Goal: Task Accomplishment & Management: Complete application form

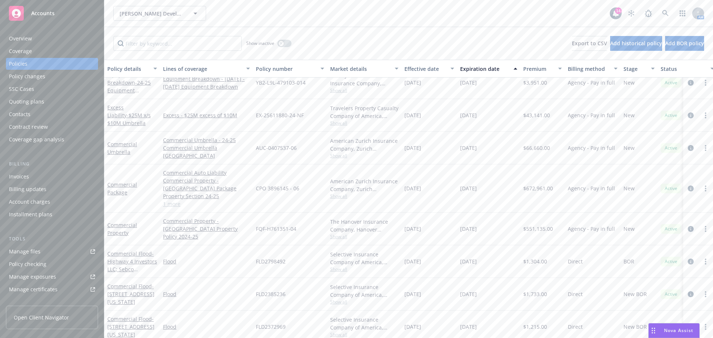
scroll to position [4, 0]
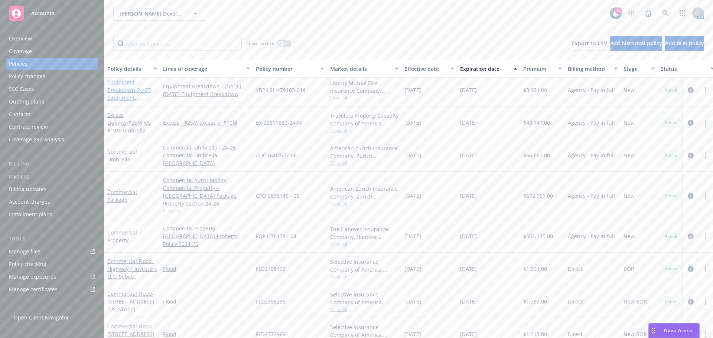
click at [121, 88] on link "Equipment Breakdown - 24-25 Equipment Breakdown" at bounding box center [128, 94] width 43 height 30
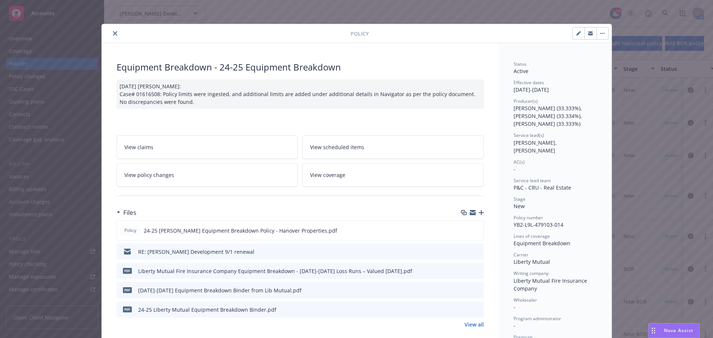
click at [470, 212] on icon "button" at bounding box center [473, 211] width 6 height 3
click at [113, 34] on icon "close" at bounding box center [115, 33] width 4 height 4
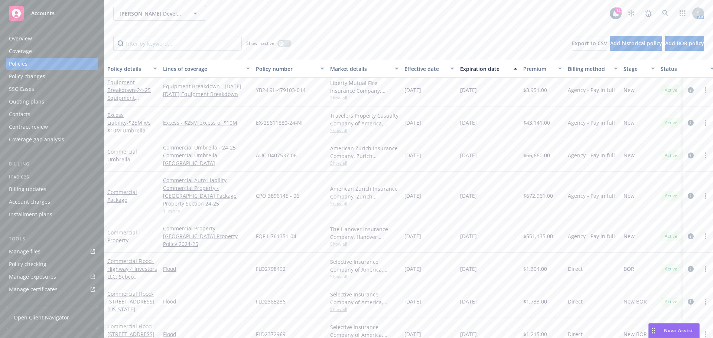
click at [21, 103] on div "Quoting plans" at bounding box center [26, 102] width 35 height 12
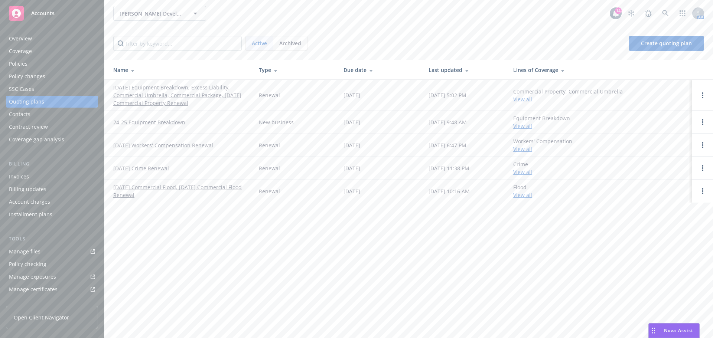
click at [165, 100] on link "[DATE] Equipment Breakdown, Excess Liability, Commercial Umbrella, Commercial P…" at bounding box center [180, 95] width 134 height 23
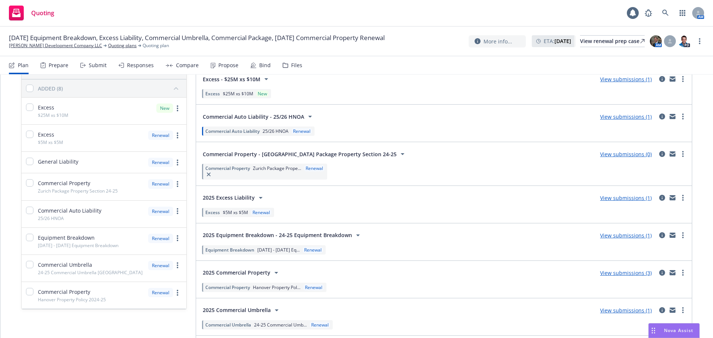
scroll to position [93, 0]
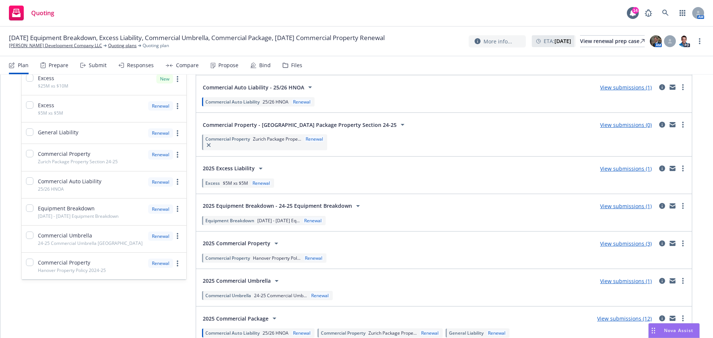
click at [91, 65] on div "Submit" at bounding box center [98, 65] width 18 height 6
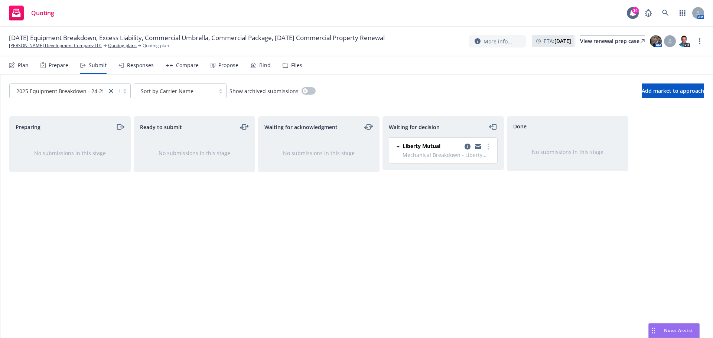
click at [58, 67] on div "Prepare" at bounding box center [59, 65] width 20 height 6
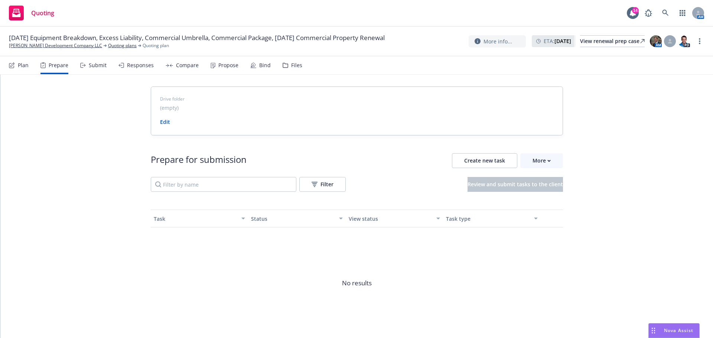
click at [20, 65] on div "Plan" at bounding box center [23, 65] width 11 height 6
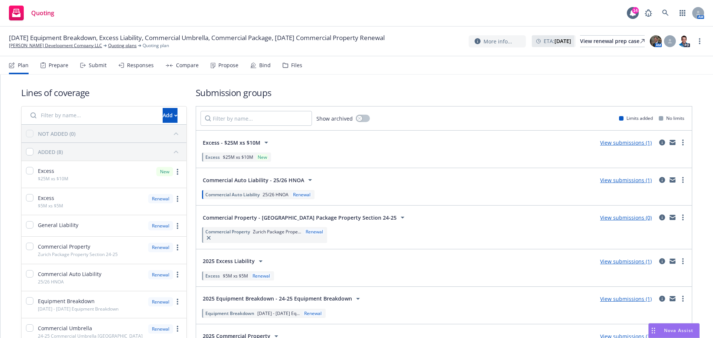
click at [259, 62] on div "Bind" at bounding box center [265, 65] width 12 height 6
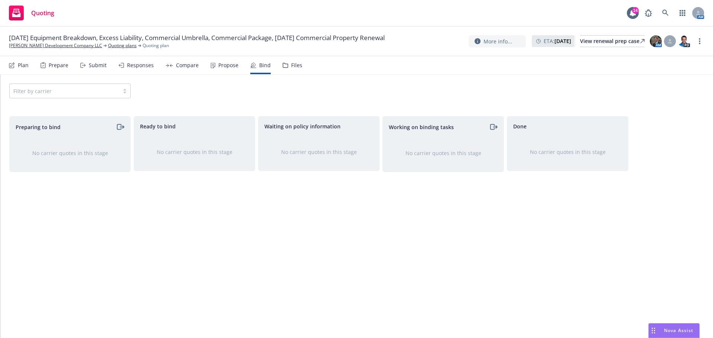
click at [224, 66] on div "Propose" at bounding box center [228, 65] width 20 height 6
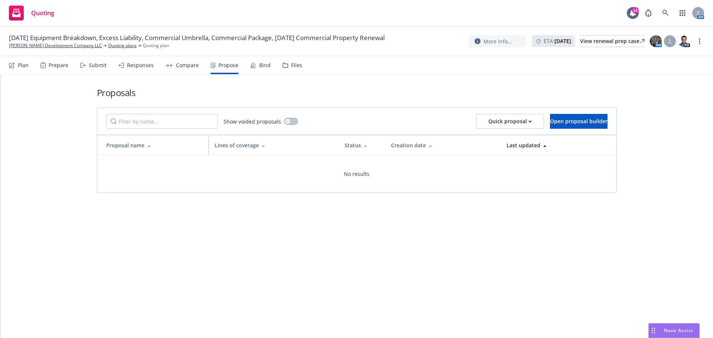
click at [185, 67] on div "Compare" at bounding box center [187, 65] width 23 height 6
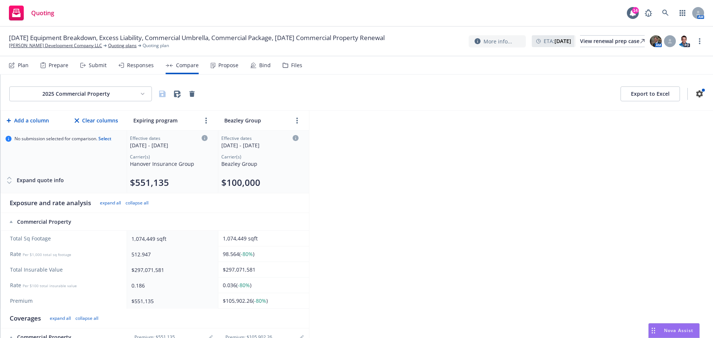
click at [143, 68] on div "Responses" at bounding box center [140, 65] width 27 height 6
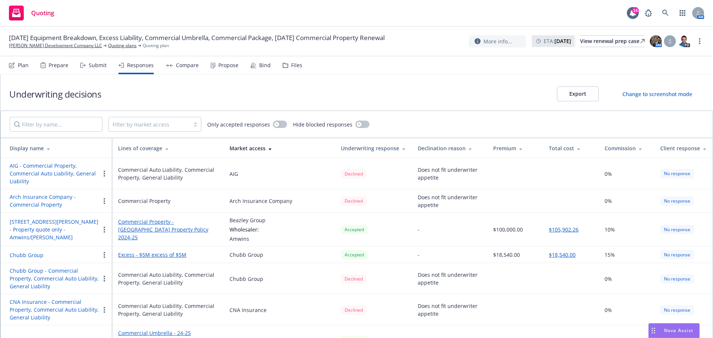
click at [94, 62] on div "Submit" at bounding box center [98, 65] width 18 height 6
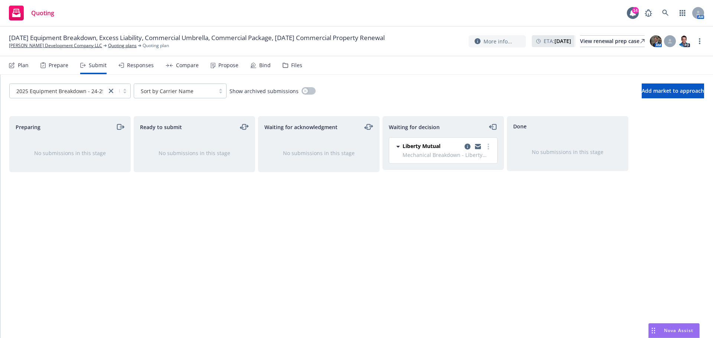
click at [53, 66] on div "Prepare" at bounding box center [59, 65] width 20 height 6
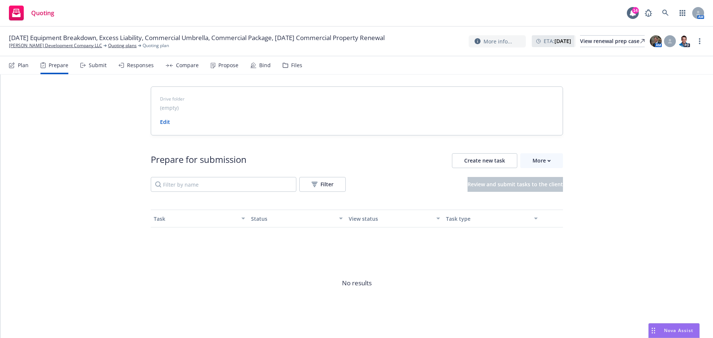
click at [18, 63] on div "Plan" at bounding box center [23, 65] width 11 height 6
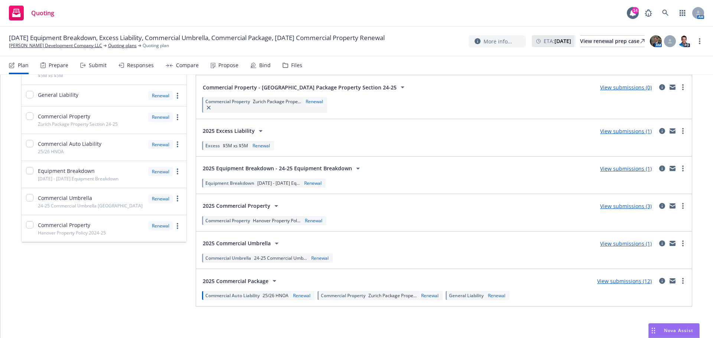
scroll to position [131, 0]
click at [614, 281] on link "View submissions (12)" at bounding box center [624, 280] width 55 height 7
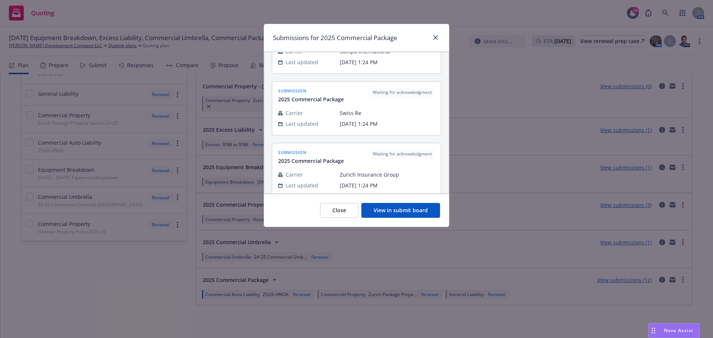
scroll to position [232, 0]
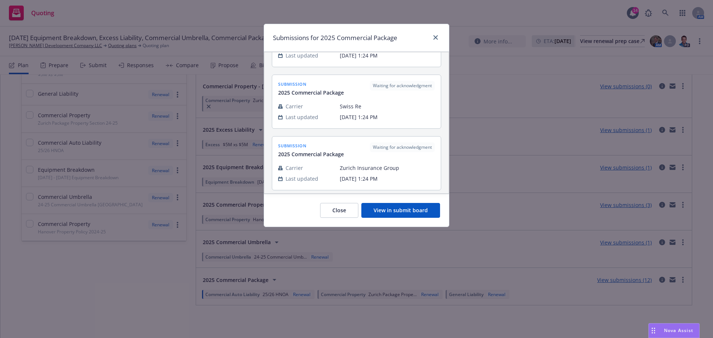
click at [413, 212] on button "View in submit board" at bounding box center [400, 210] width 79 height 15
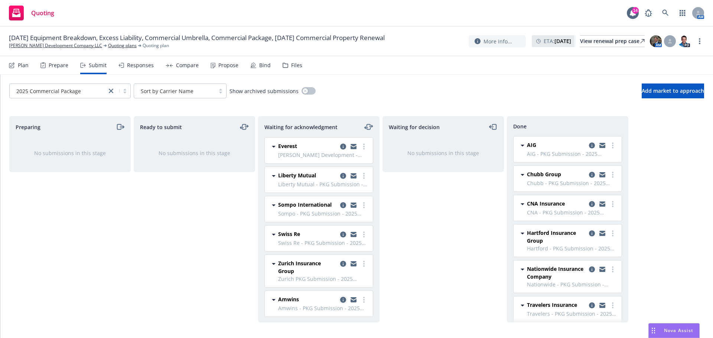
click at [340, 303] on icon "copy logging email" at bounding box center [343, 300] width 6 height 6
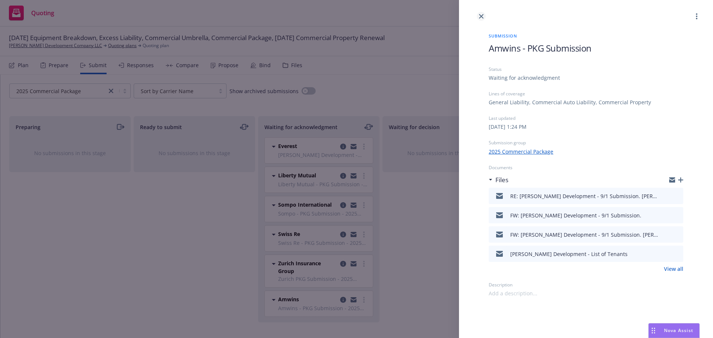
click at [482, 17] on icon "close" at bounding box center [481, 16] width 4 height 4
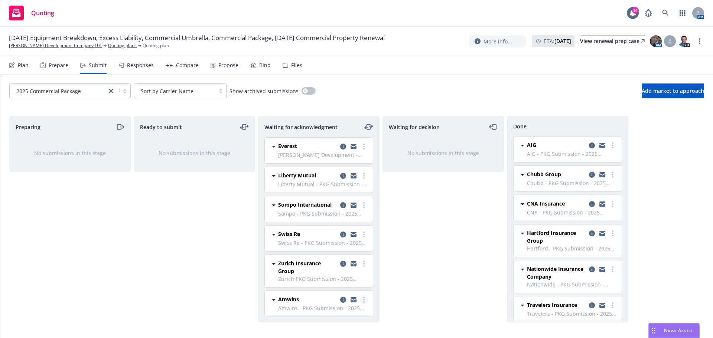
click at [363, 301] on circle "more" at bounding box center [363, 299] width 1 height 1
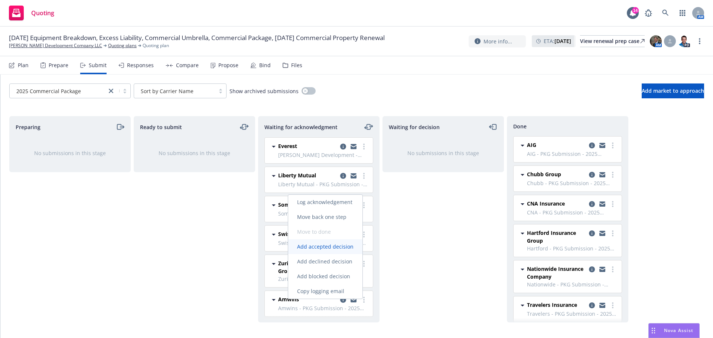
click at [330, 246] on span "Add accepted decision" at bounding box center [325, 246] width 74 height 7
select select "12"
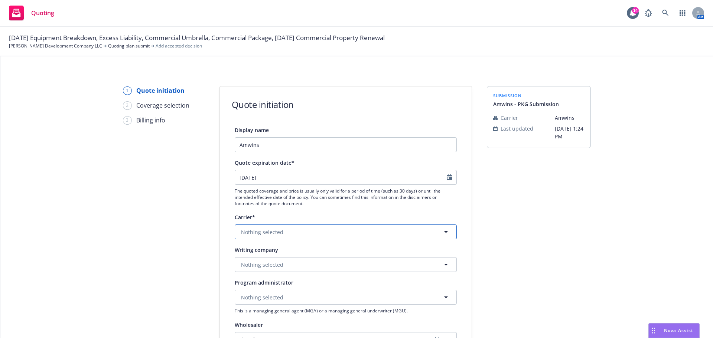
click at [443, 231] on icon "button" at bounding box center [446, 232] width 9 height 9
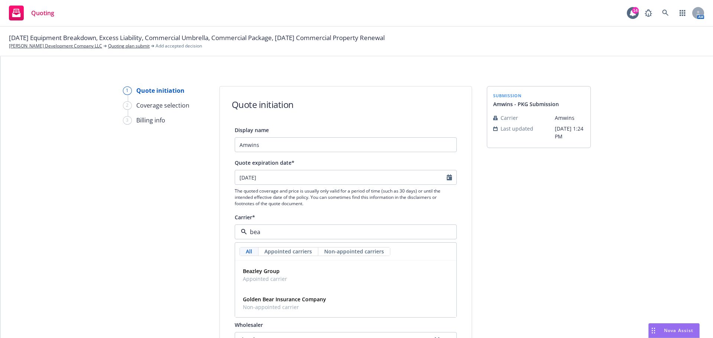
type input "beaz"
click at [261, 272] on strong "Beazley Group" at bounding box center [261, 271] width 37 height 7
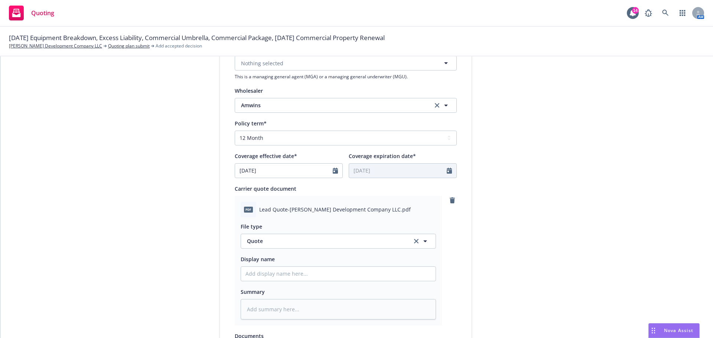
scroll to position [260, 0]
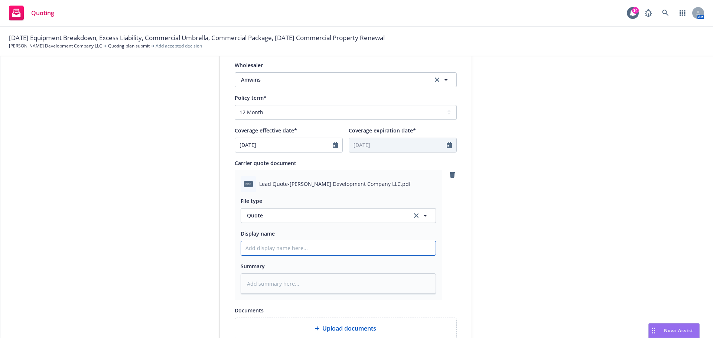
click at [266, 248] on input "Display name" at bounding box center [338, 248] width 195 height 14
type textarea "x"
type input "2"
type textarea "x"
type input "25"
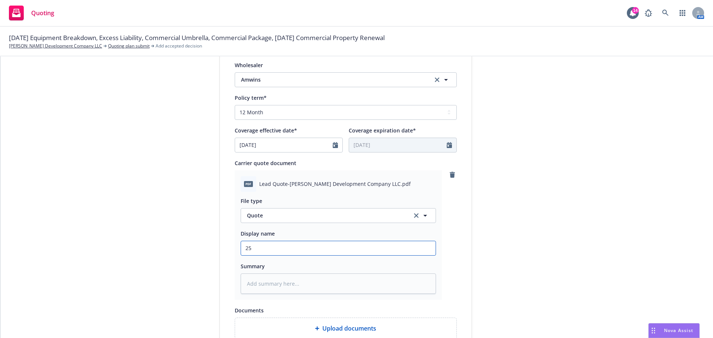
type textarea "x"
type input "25-"
type textarea "x"
type input "25-2"
type textarea "x"
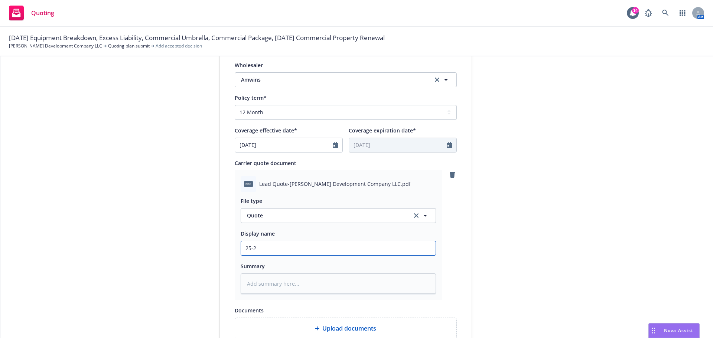
type input "25-26"
type textarea "x"
type input "25-26"
type textarea "x"
type input "25-26 P"
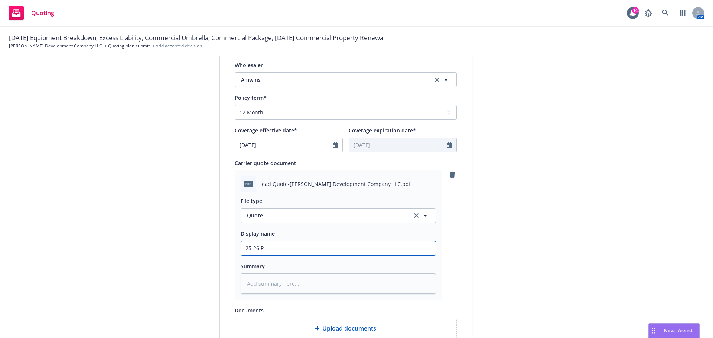
type textarea "x"
type input "25-26 Pr"
type textarea "x"
type input "25-26 Pro"
type textarea "x"
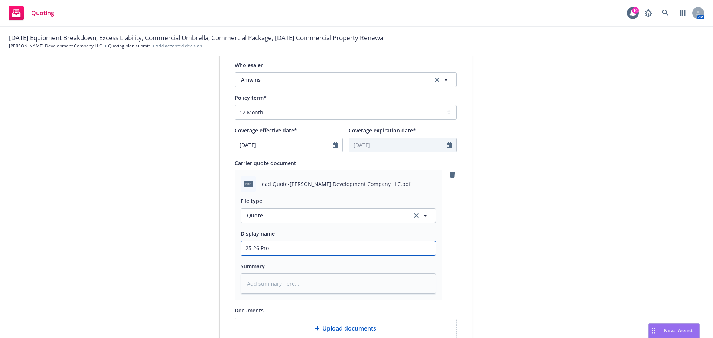
type input "25-26 Prop"
type textarea "x"
type input "25-26 Prope"
type textarea "x"
type input "25-26 Proper"
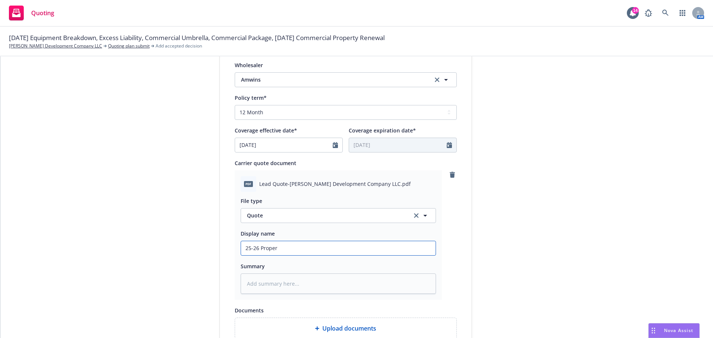
type textarea "x"
type input "25-26 Propert"
type textarea "x"
type input "25-26 Property"
type textarea "x"
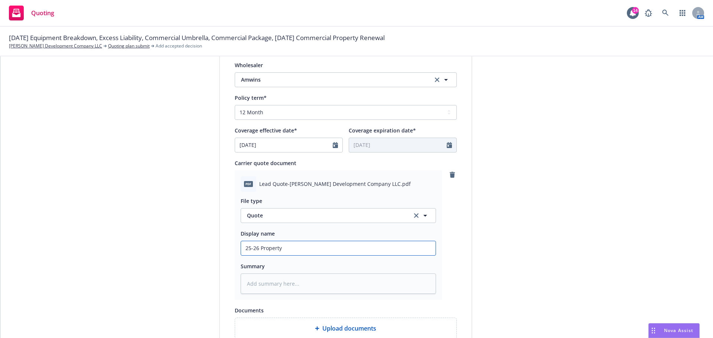
type input "25-26 Property"
type textarea "x"
type input "25-26 Property O"
type textarea "x"
type input "25-26 Property On"
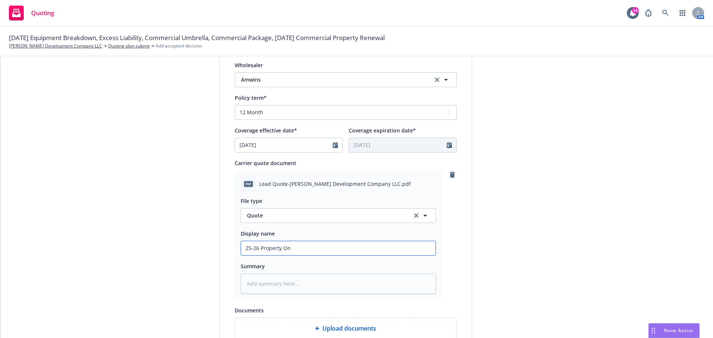
type textarea "x"
type input "25-26 Property Onl"
type textarea "x"
type input "25-26 Property On"
type textarea "x"
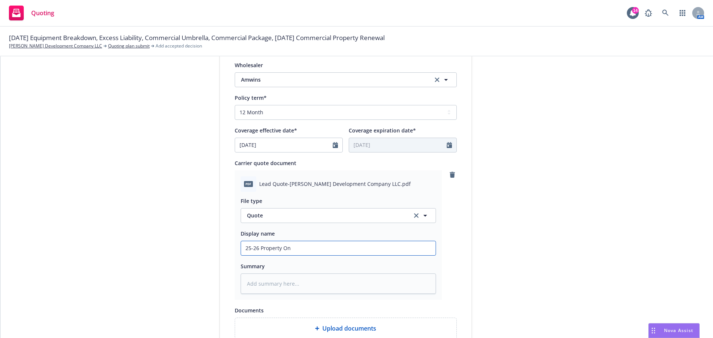
type input "25-26 Property O"
type textarea "x"
type input "25-26 Property"
type textarea "x"
type input "25-26 Property"
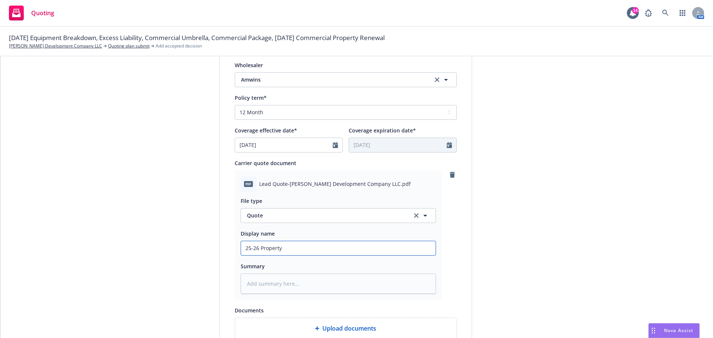
type textarea "x"
type input "25-26 Propert"
type textarea "x"
type input "25-26 Proper"
type textarea "x"
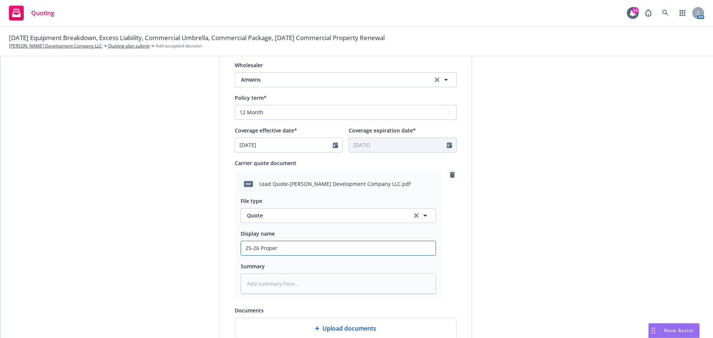
type input "25-26 Prope"
type textarea "x"
type input "25-26 Prop"
type textarea "x"
type input "25-26 Pro"
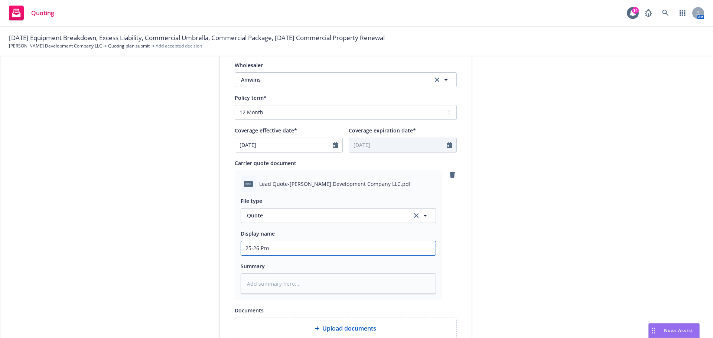
type textarea "x"
type input "25-26 Pr"
type textarea "x"
type input "25-26 P"
type textarea "x"
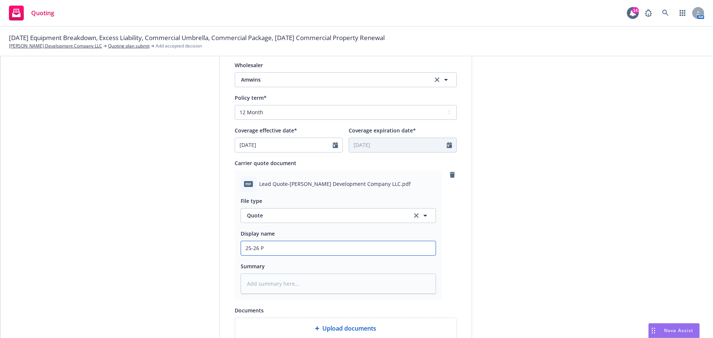
type input "25-26 Pr"
type textarea "x"
type input "25-26 Pri"
type textarea "x"
type input "25-26 Prim"
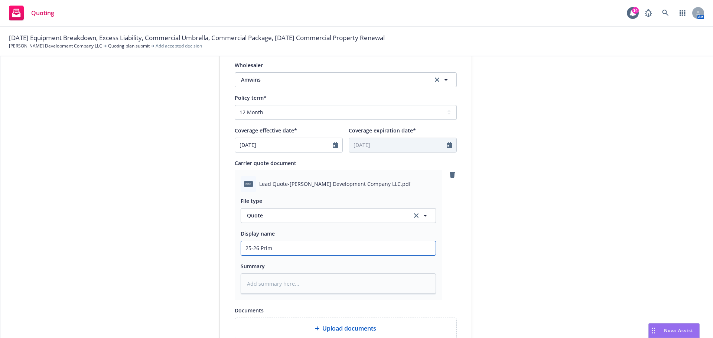
type textarea "x"
type input "25-26 Prima"
type textarea "x"
type input "25-26 Primar"
type textarea "x"
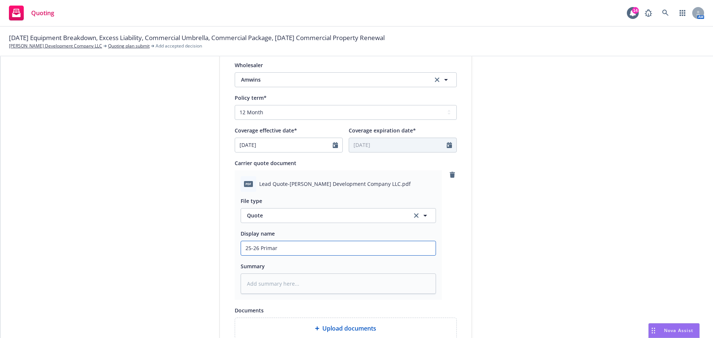
type input "25-26 Primary"
type textarea "x"
type input "25-26 Primary"
type textarea "x"
type input "25-26 Primary $"
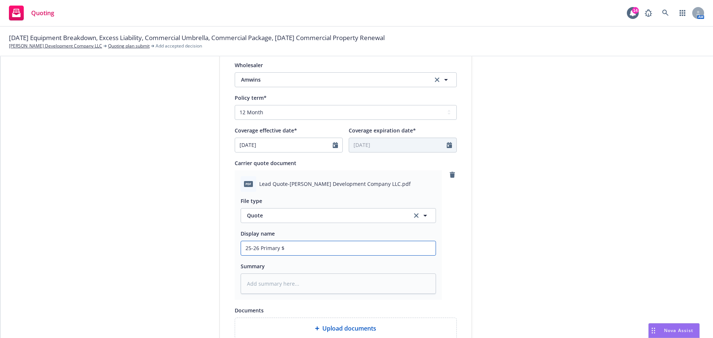
type textarea "x"
type input "25-26 Primary $1"
type textarea "x"
type input "25-26 Primary $10"
type textarea "x"
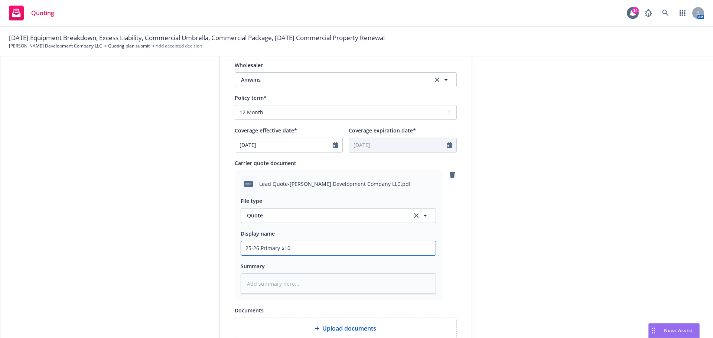
type input "25-26 Primary $10M"
type textarea "x"
type input "25-26 Primary $10M"
type textarea "x"
type input "25-26 Primary $10M H"
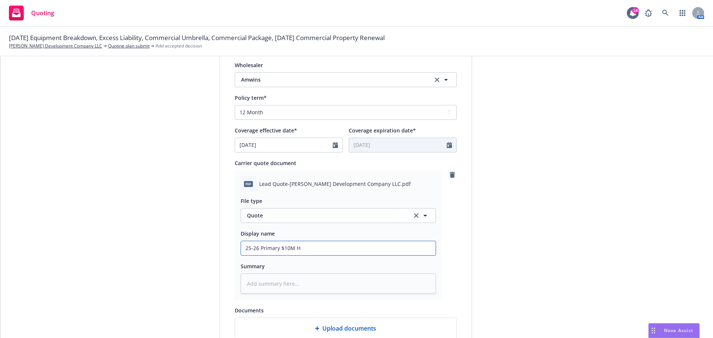
type textarea "x"
type input "25-26 Primary $10M He"
type textarea "x"
type input "25-26 Primary $10M Heg"
type textarea "x"
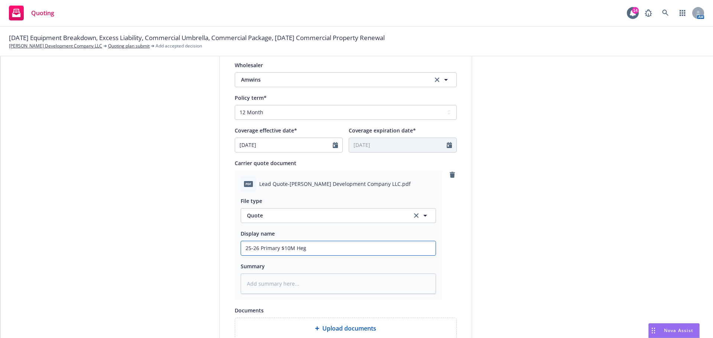
type input "25-26 Primary $10M Hege"
type textarea "x"
type input "25-26 Primary $10M Hegen"
type textarea "x"
type input "25-26 Primary $10M Hegenb"
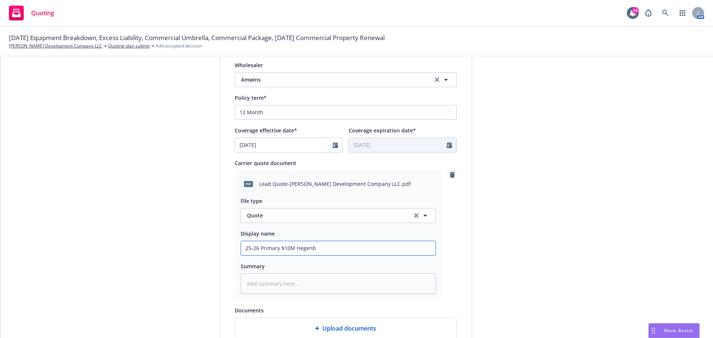
type textarea "x"
type input "25-26 Primary $10M Hegenbe"
type textarea "x"
type input "25-26 Primary $10M Hegenber"
type textarea "x"
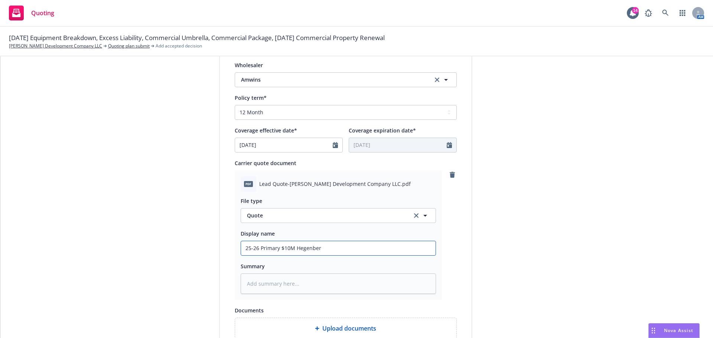
type input "25-26 Primary $10M Hegenberg"
type textarea "x"
type input "25-26 Primary $10M Hegenberge"
type textarea "x"
type input "25-26 Primary $10M Hegenberger"
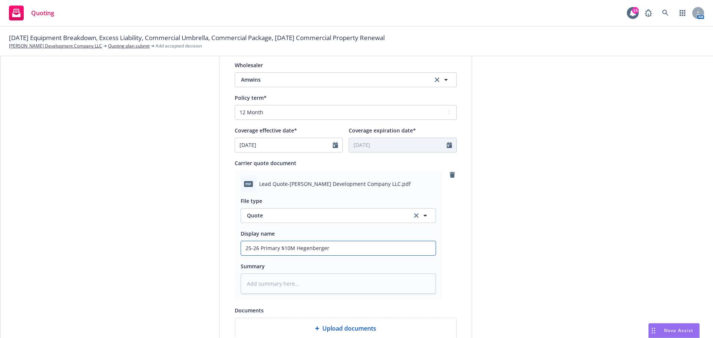
drag, startPoint x: 292, startPoint y: 250, endPoint x: 299, endPoint y: 248, distance: 6.9
click at [293, 249] on input "25-26 Primary $10M Hegenberger" at bounding box center [338, 248] width 195 height 14
type textarea "x"
type input "25-26 Primary $10M 6Hegenberger"
type textarea "x"
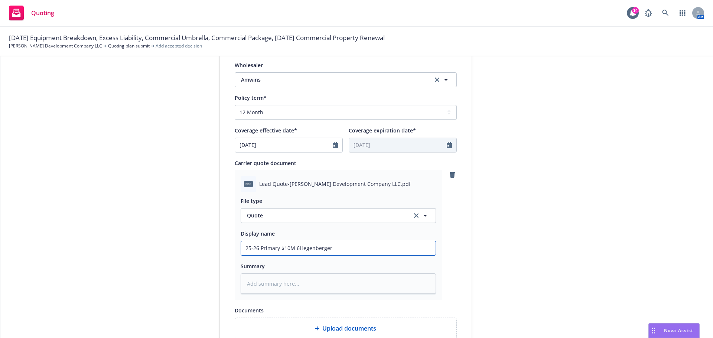
type input "25-26 Primary $10M 64Hegenberger"
type textarea "x"
type input "25-26 Primary $10M 640Hegenberger"
click at [255, 282] on textarea at bounding box center [338, 284] width 195 height 20
type textarea "x"
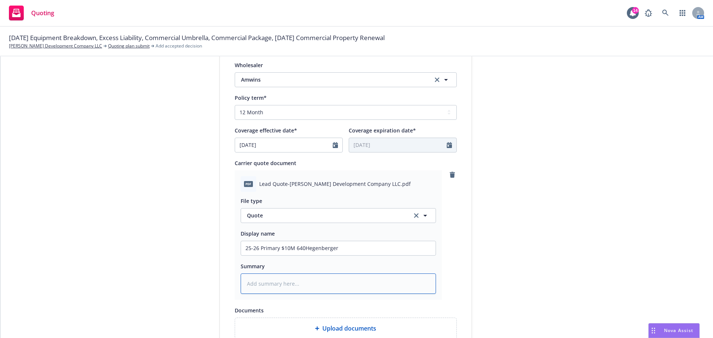
type textarea "B"
type textarea "x"
type textarea "Bi"
type textarea "x"
type textarea "Bin"
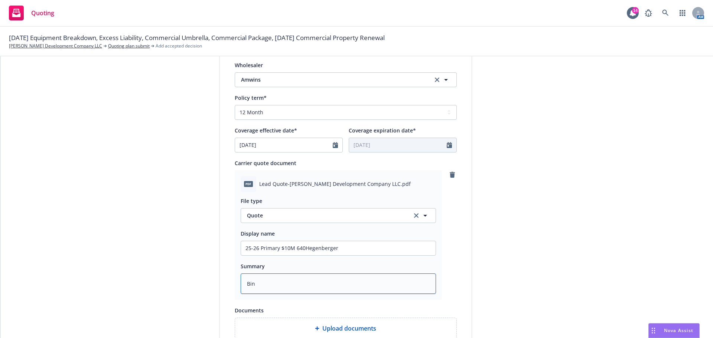
type textarea "x"
type textarea "Bi"
type textarea "x"
type textarea "B"
type textarea "x"
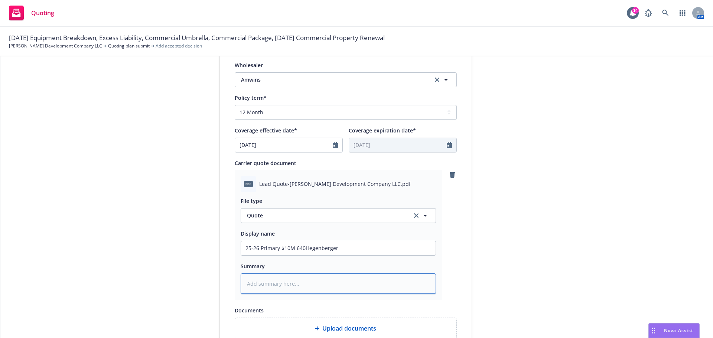
type textarea "x"
type textarea "Q"
type textarea "x"
type textarea "Qu"
type textarea "x"
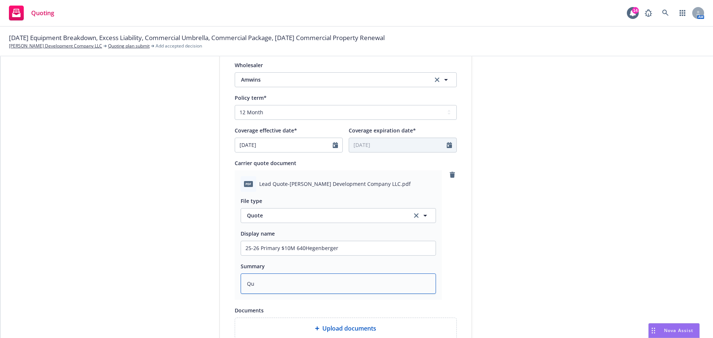
type textarea "Quo"
type textarea "x"
type textarea "Quot"
type textarea "x"
type textarea "Quote"
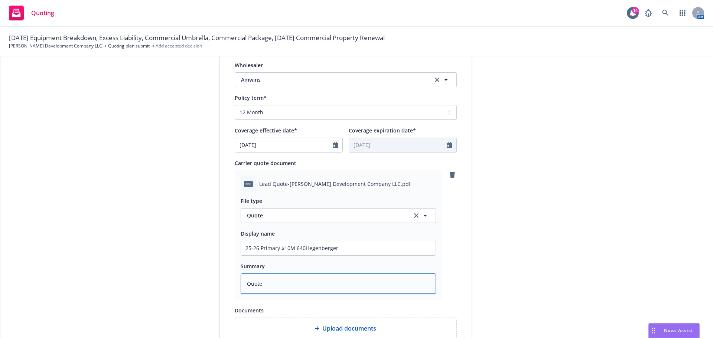
type textarea "x"
type textarea "Quote"
type textarea "x"
type textarea "Quote A"
type textarea "x"
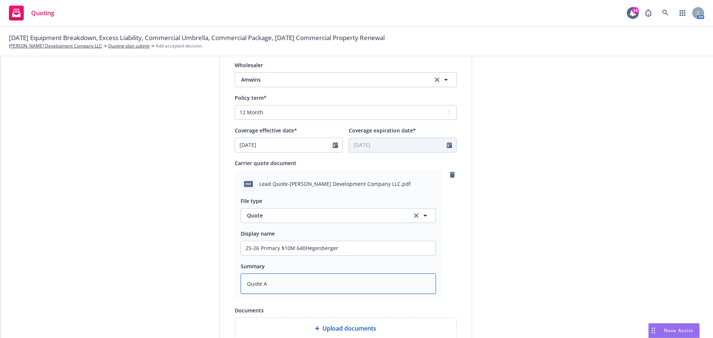
type textarea "Quote Ac"
type textarea "x"
type textarea "Quote Acc"
type textarea "x"
type textarea "Quote Acce"
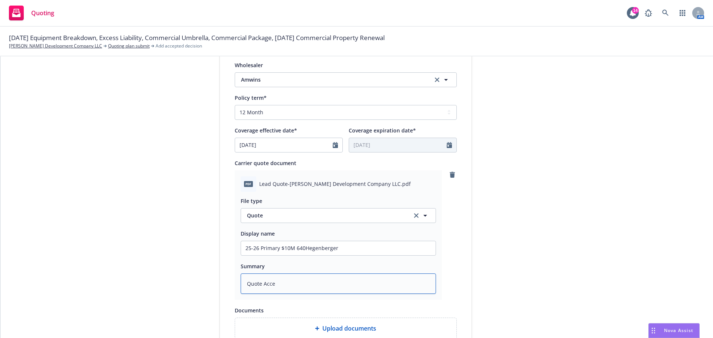
type textarea "x"
type textarea "Quote Accep"
type textarea "x"
type textarea "Quote Accept"
type textarea "x"
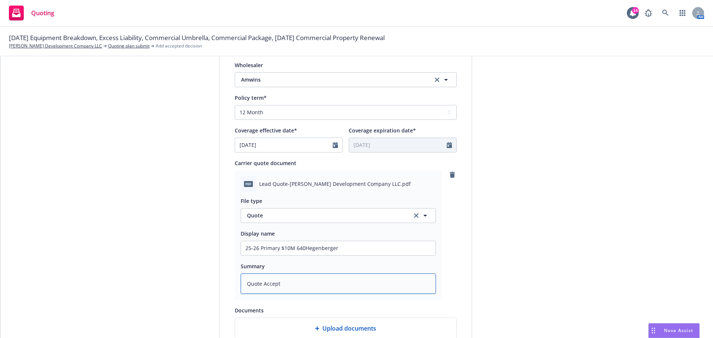
type textarea "Quote Accepta"
type textarea "x"
type textarea "Quote Acceptan"
type textarea "x"
type textarea "Quote Acceptanc"
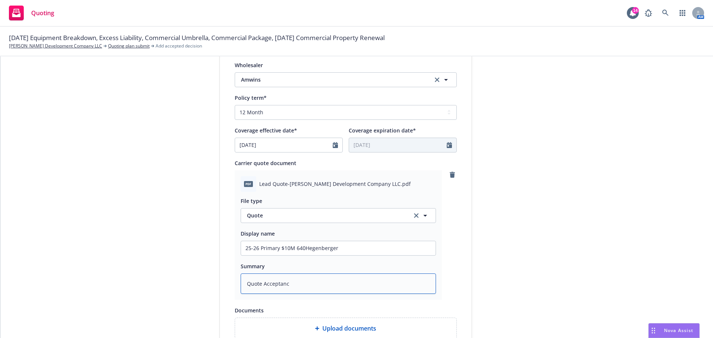
type textarea "x"
type textarea "Quote Acceptance"
type textarea "x"
type textarea "Quote Acceptance"
type textarea "x"
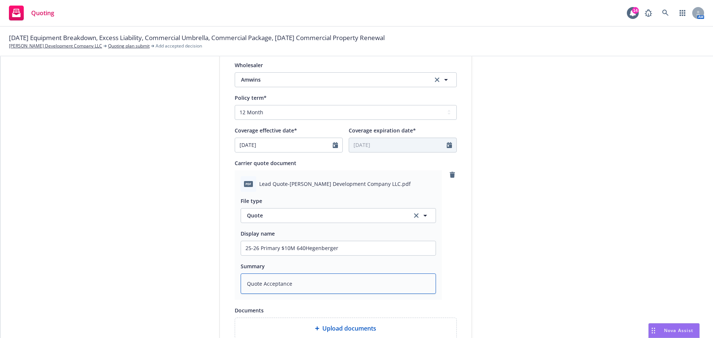
type textarea "Quote Acceptance b"
type textarea "x"
type textarea "Quote Acceptance bu"
type textarea "x"
type textarea "Quote Acceptance b"
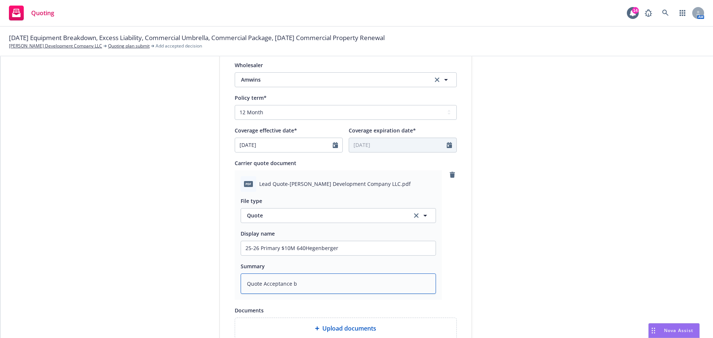
type textarea "x"
type textarea "Quote Acceptance by"
type textarea "x"
type textarea "Quote Acceptance by"
type textarea "x"
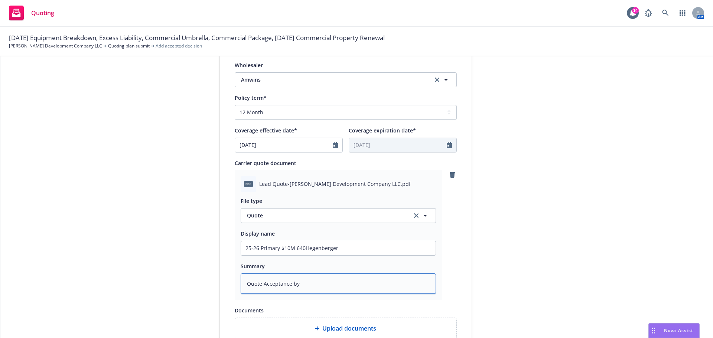
type textarea "Quote Acceptance by i"
type textarea "x"
type textarea "Quote Acceptance by in"
type textarea "x"
type textarea "Quote Acceptance by ins"
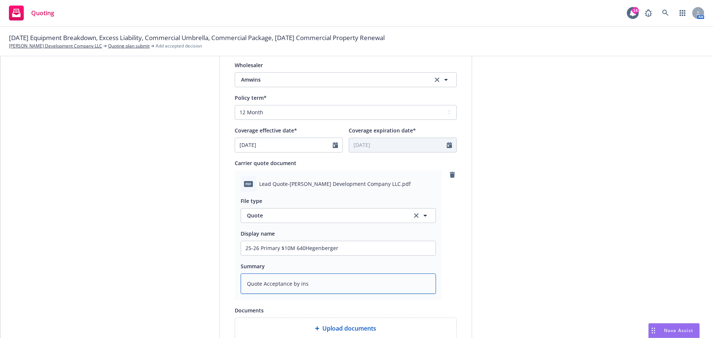
type textarea "x"
type textarea "Quote Acceptance by insu"
type textarea "x"
type textarea "Quote Acceptance by insur"
type textarea "x"
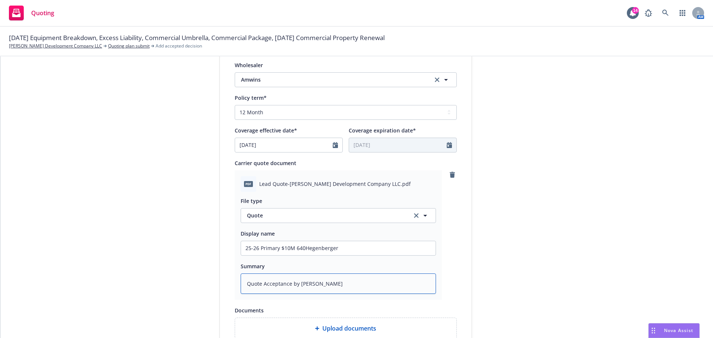
type textarea "Quote Acceptance by insure"
type textarea "x"
type textarea "Quote Acceptance by insured"
type textarea "x"
type textarea "Quote Acceptance by insured"
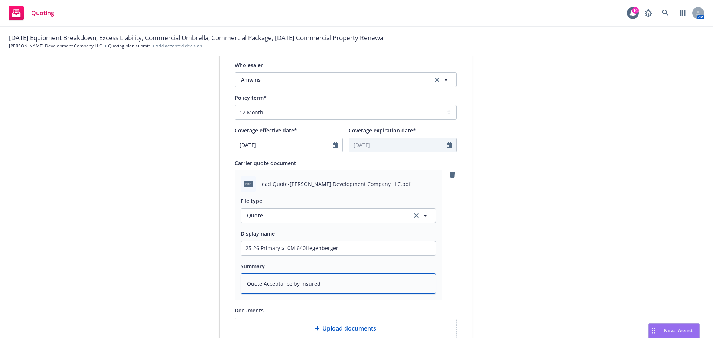
type textarea "x"
type textarea "Quote Acceptance by insured f"
type textarea "x"
type textarea "Quote Acceptance by insured fo"
type textarea "x"
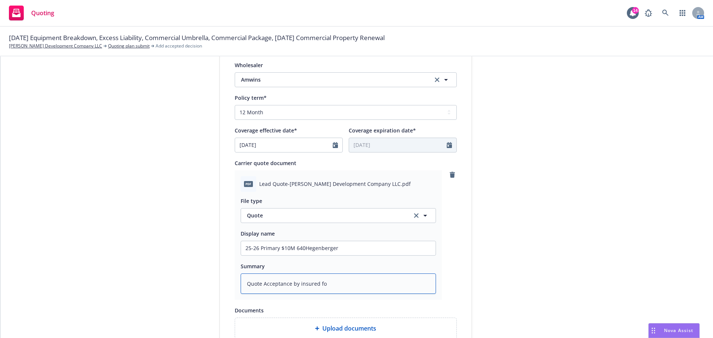
type textarea "Quote Acceptance by insured for"
type textarea "x"
type textarea "Quote Acceptance by insured for"
type textarea "x"
type textarea "Quote Acceptance by insured for p"
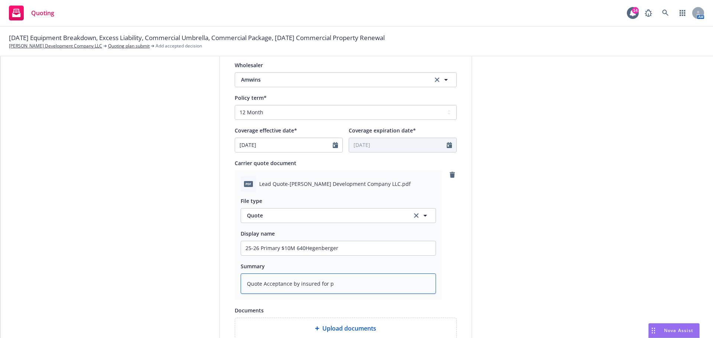
type textarea "x"
type textarea "Quote Acceptance by insured for pr"
type textarea "x"
type textarea "Quote Acceptance by insured for pri"
type textarea "x"
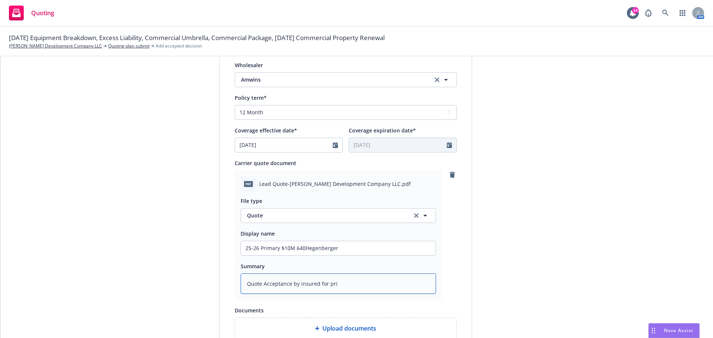
type textarea "Quote Acceptance by insured for prim"
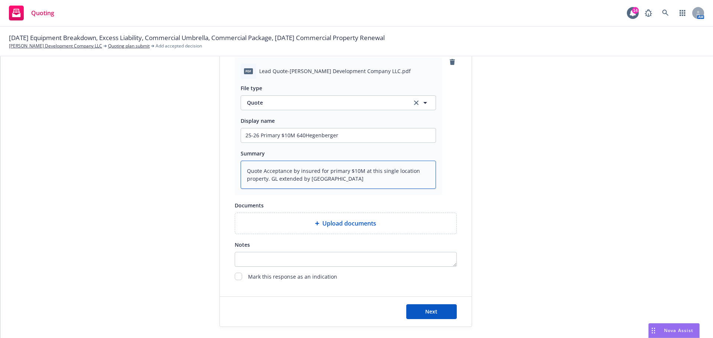
scroll to position [391, 0]
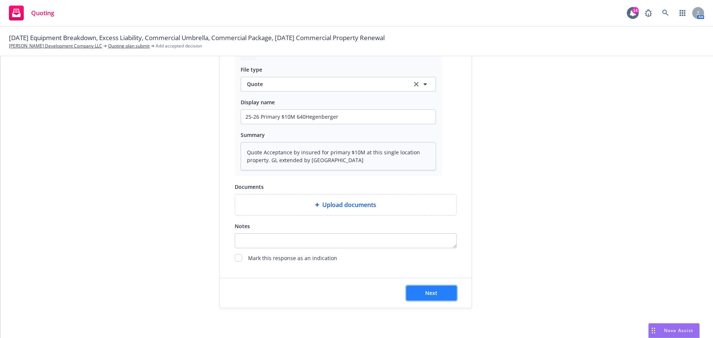
click at [422, 293] on button "Next" at bounding box center [431, 293] width 51 height 15
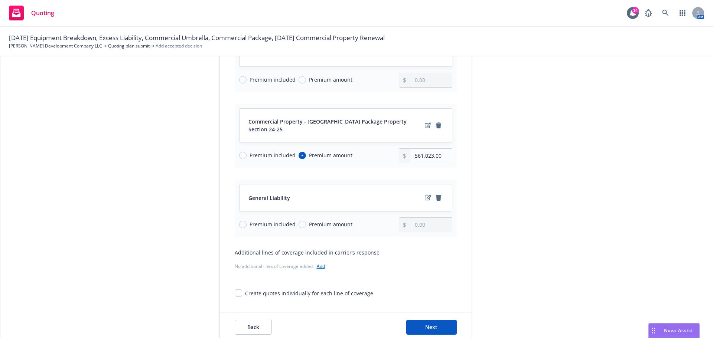
scroll to position [165, 0]
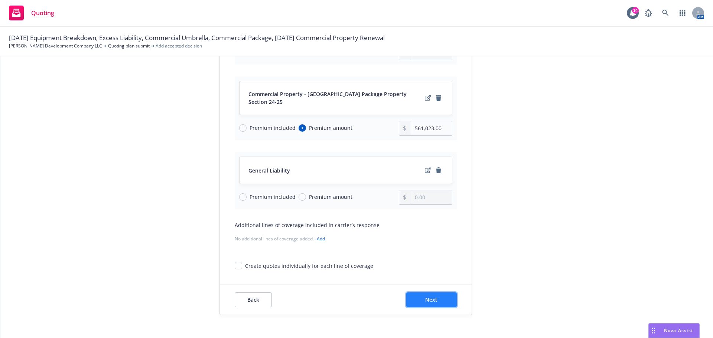
click at [431, 296] on span "Next" at bounding box center [431, 299] width 12 height 7
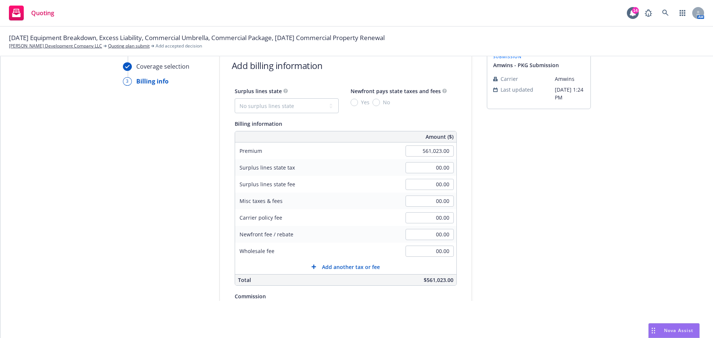
scroll to position [0, 0]
